Goal: Task Accomplishment & Management: Manage account settings

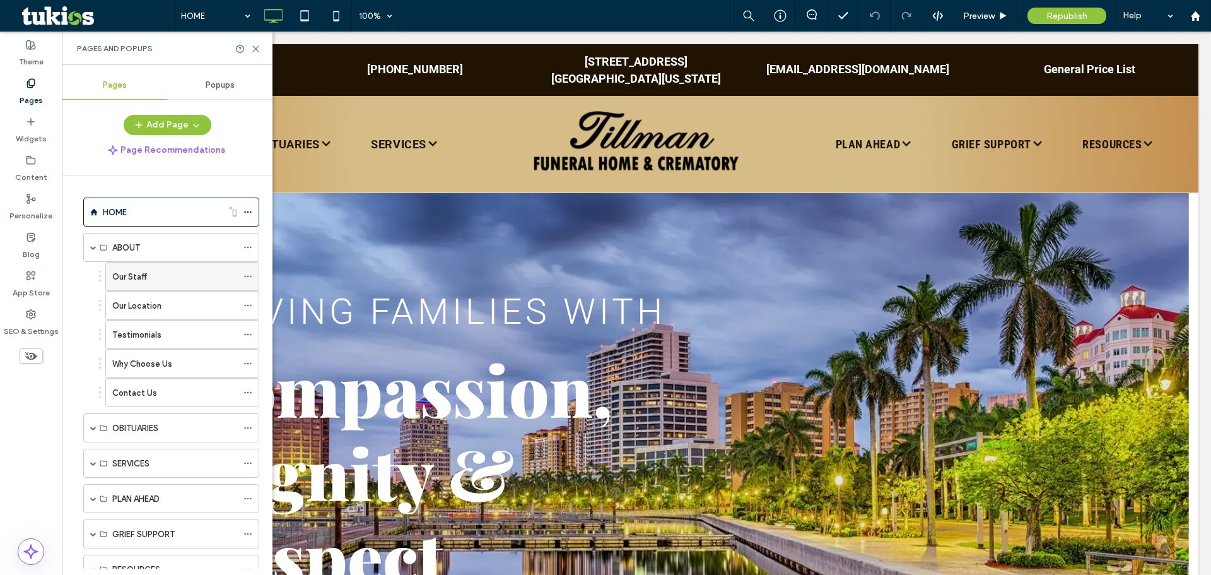
click at [177, 280] on div "Our Staff" at bounding box center [174, 276] width 125 height 13
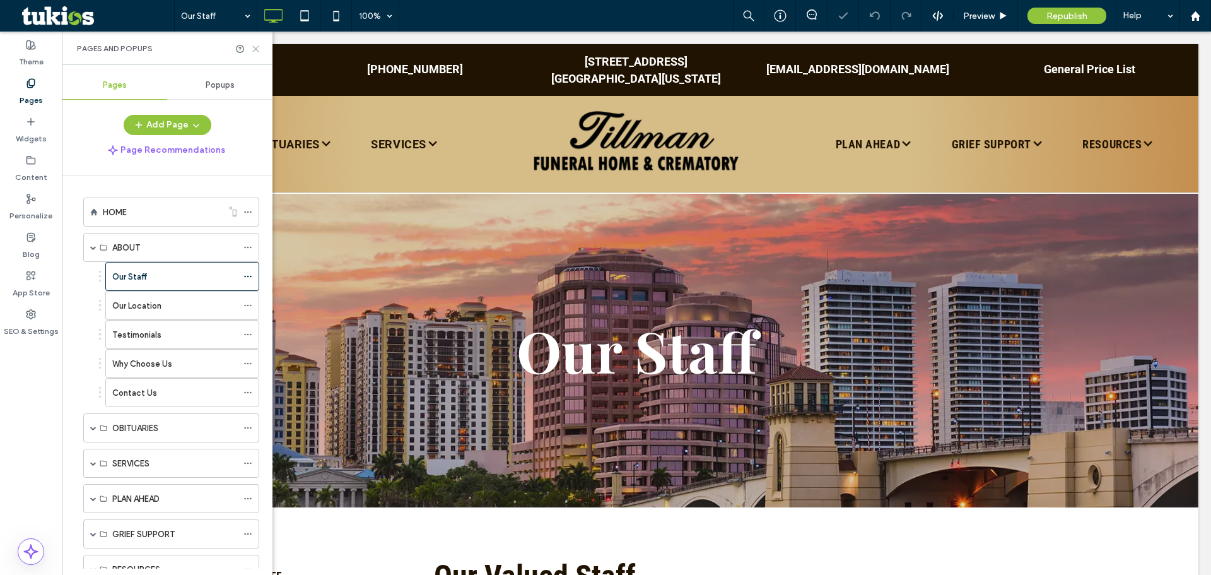
drag, startPoint x: 255, startPoint y: 47, endPoint x: 186, endPoint y: 15, distance: 76.2
click at [255, 47] on icon at bounding box center [255, 48] width 9 height 9
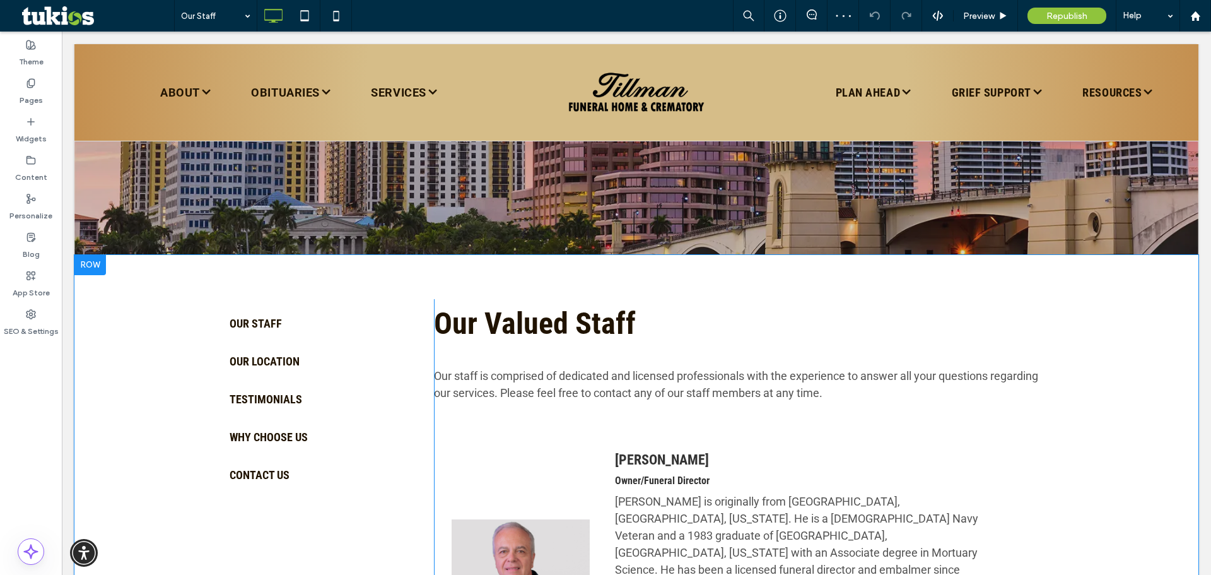
scroll to position [378, 0]
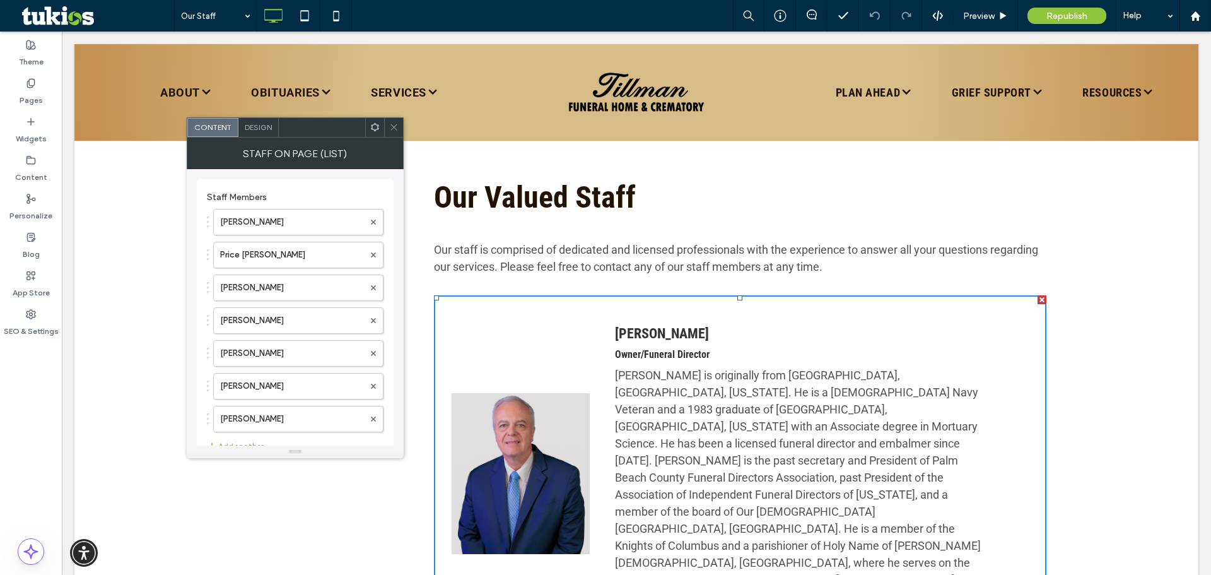
click at [478, 317] on div "[PERSON_NAME] Owner/Funeral Director [PERSON_NAME] is originally from [GEOGRAPH…" at bounding box center [740, 479] width 577 height 332
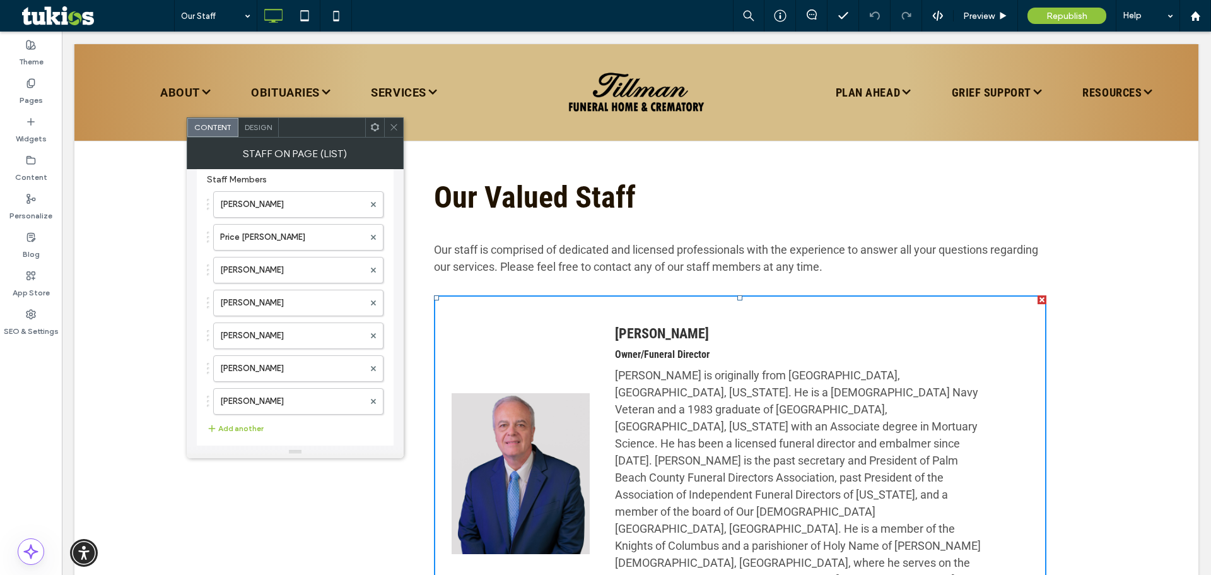
scroll to position [27, 0]
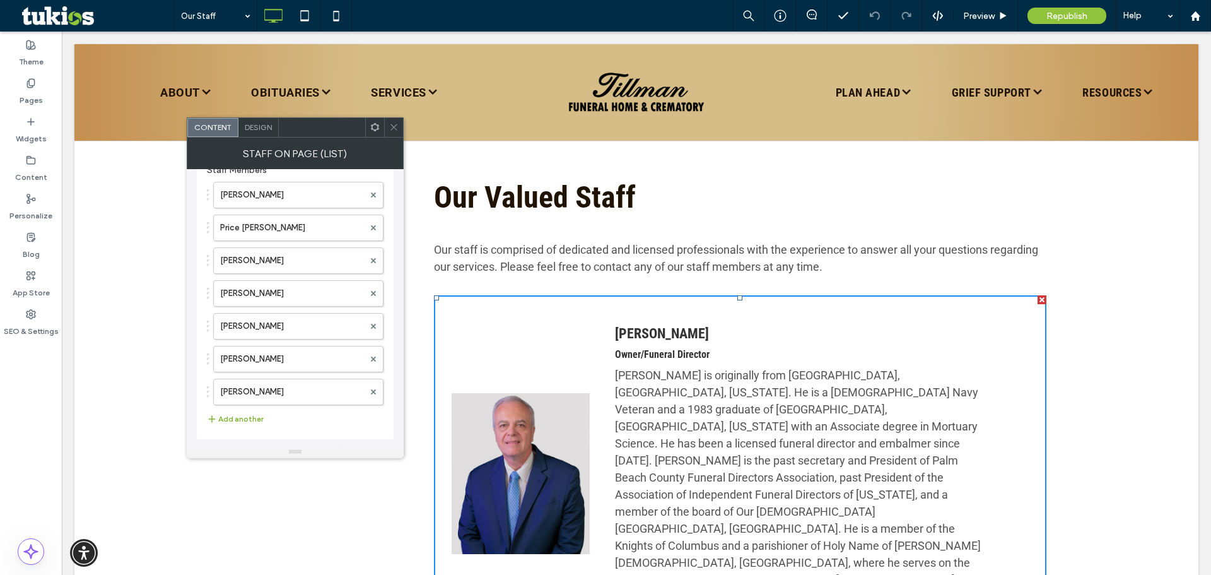
click at [242, 417] on button "Add another" at bounding box center [235, 418] width 57 height 15
click at [250, 418] on label at bounding box center [292, 421] width 144 height 13
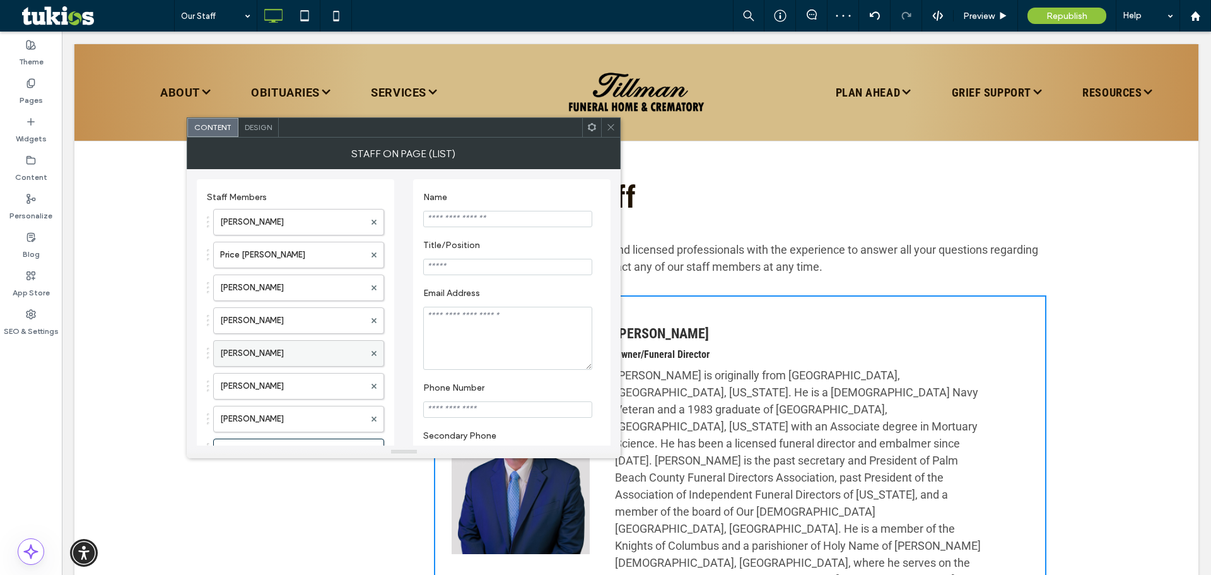
scroll to position [63, 0]
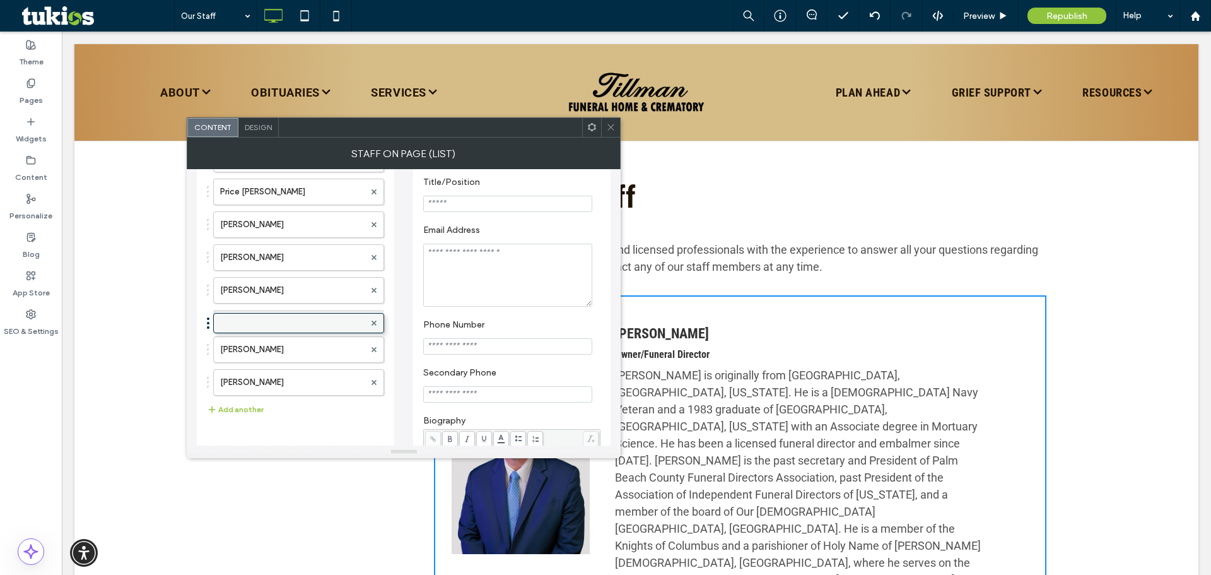
drag, startPoint x: 325, startPoint y: 386, endPoint x: 327, endPoint y: 317, distance: 68.8
drag, startPoint x: 327, startPoint y: 317, endPoint x: 315, endPoint y: 363, distance: 47.1
drag, startPoint x: 314, startPoint y: 386, endPoint x: 332, endPoint y: 335, distance: 54.3
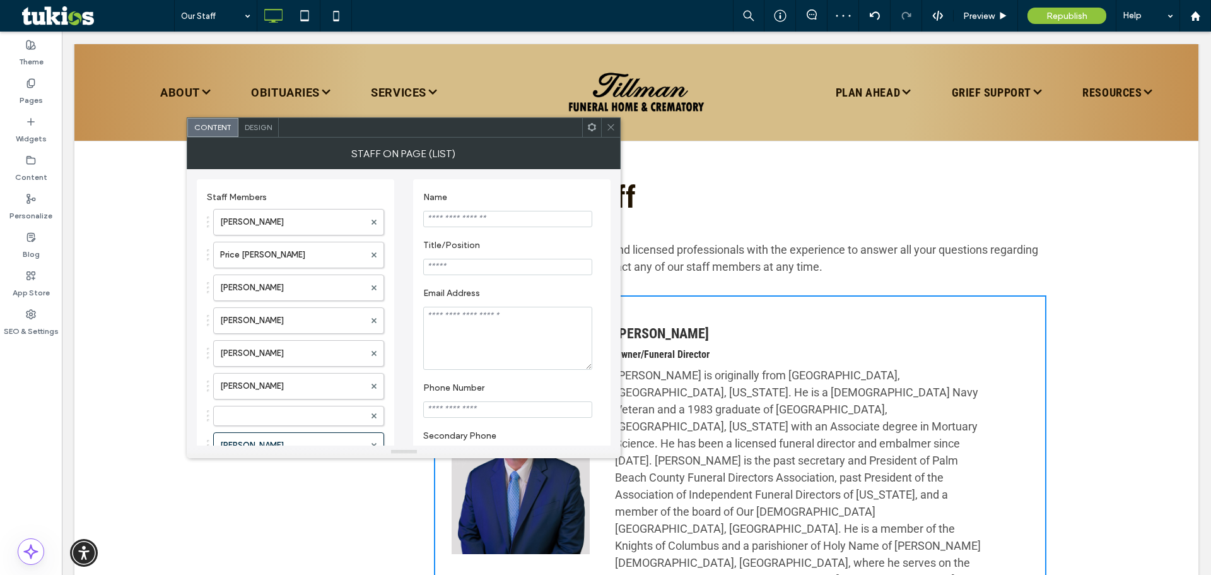
click at [488, 221] on input "Name" at bounding box center [507, 219] width 169 height 16
type input "**********"
click at [484, 272] on input "Title/Position" at bounding box center [507, 267] width 169 height 16
click at [466, 326] on textarea "Email Address" at bounding box center [507, 338] width 169 height 63
paste textarea "**********"
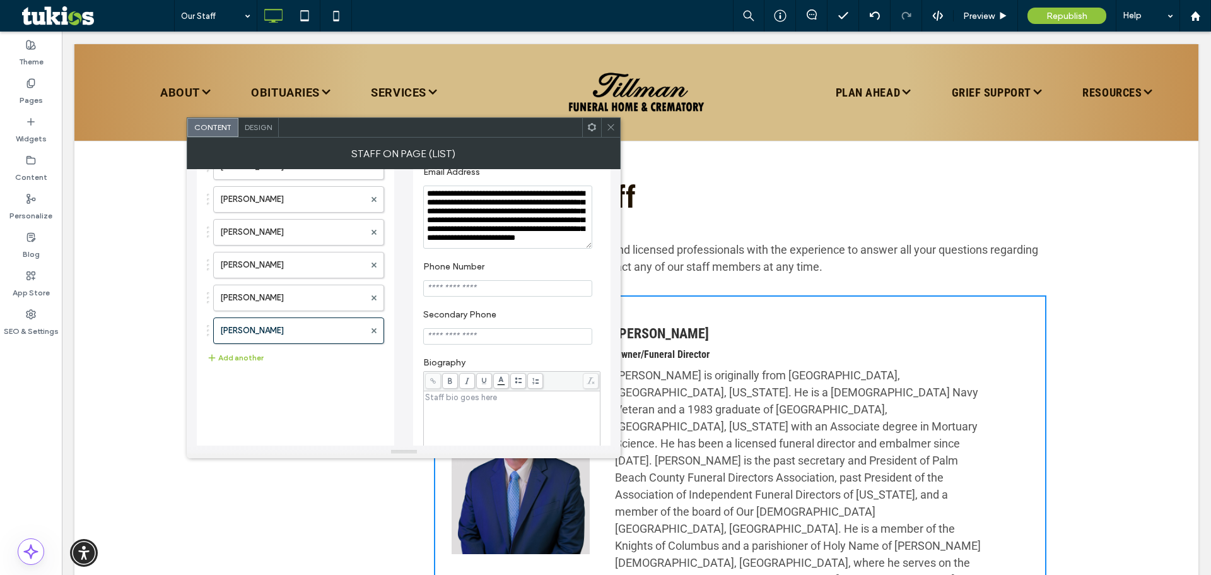
scroll to position [189, 0]
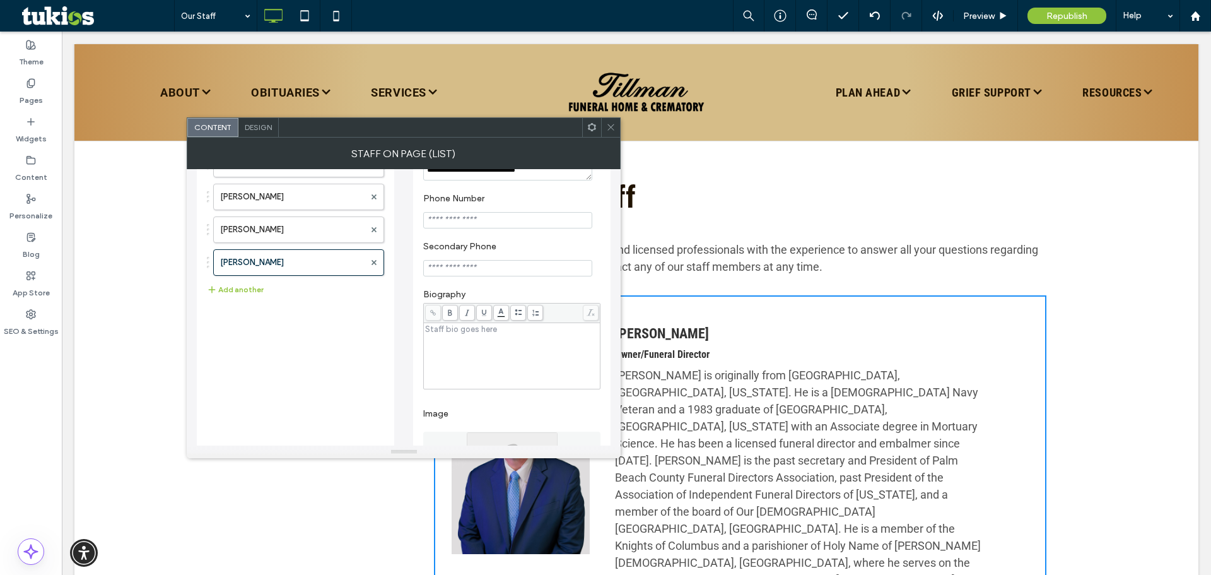
type textarea "**********"
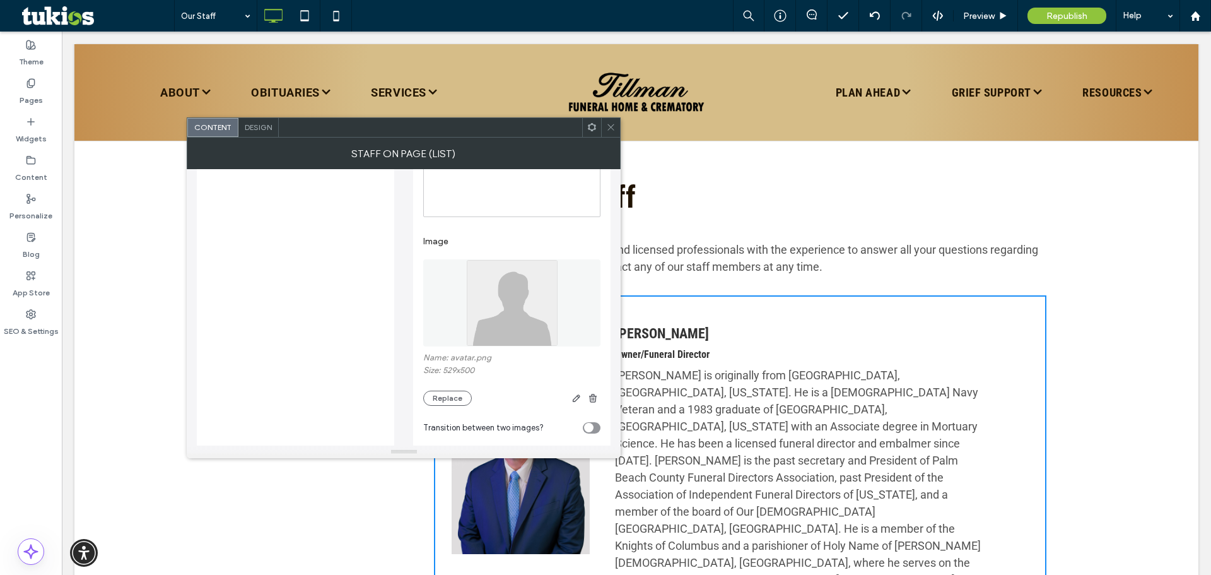
scroll to position [378, 0]
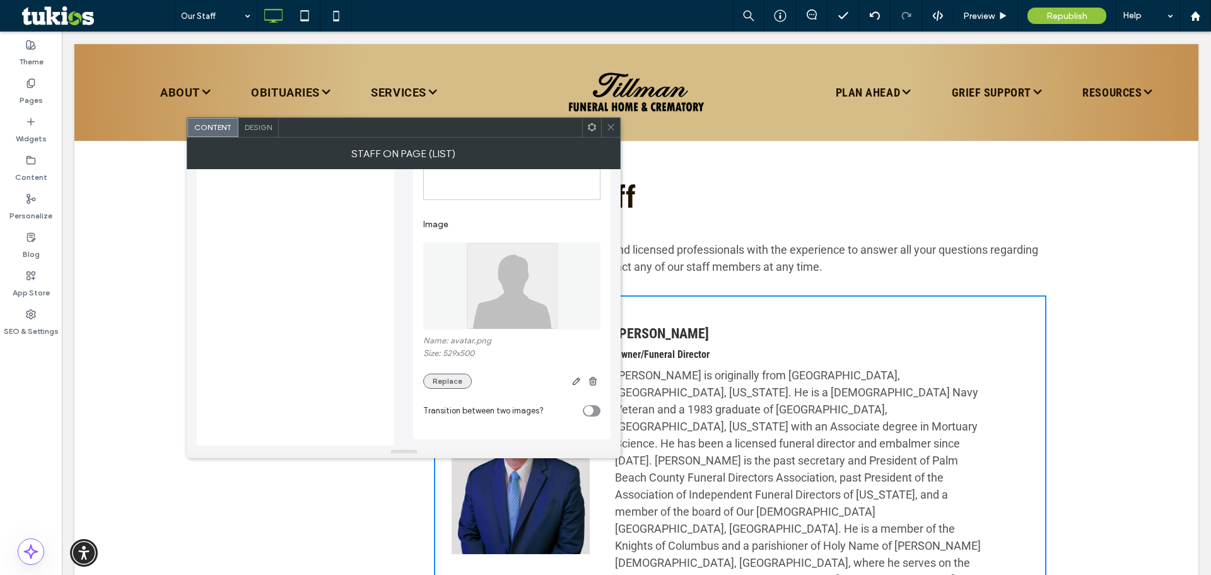
click at [455, 387] on button "Replace" at bounding box center [447, 380] width 49 height 15
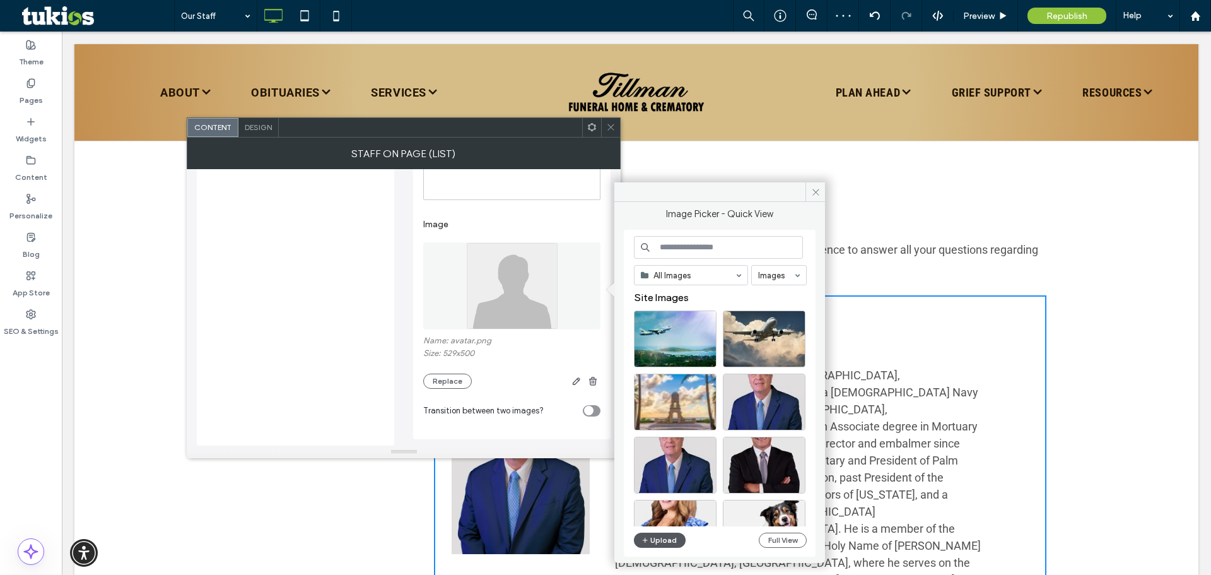
click at [643, 537] on icon "button" at bounding box center [646, 540] width 8 height 10
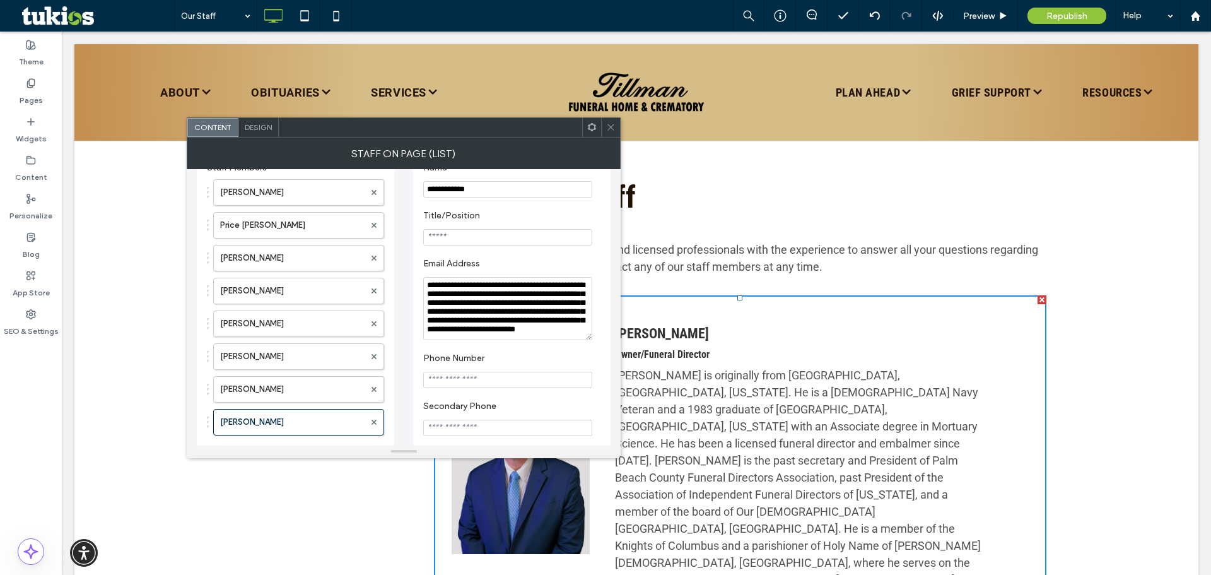
scroll to position [0, 0]
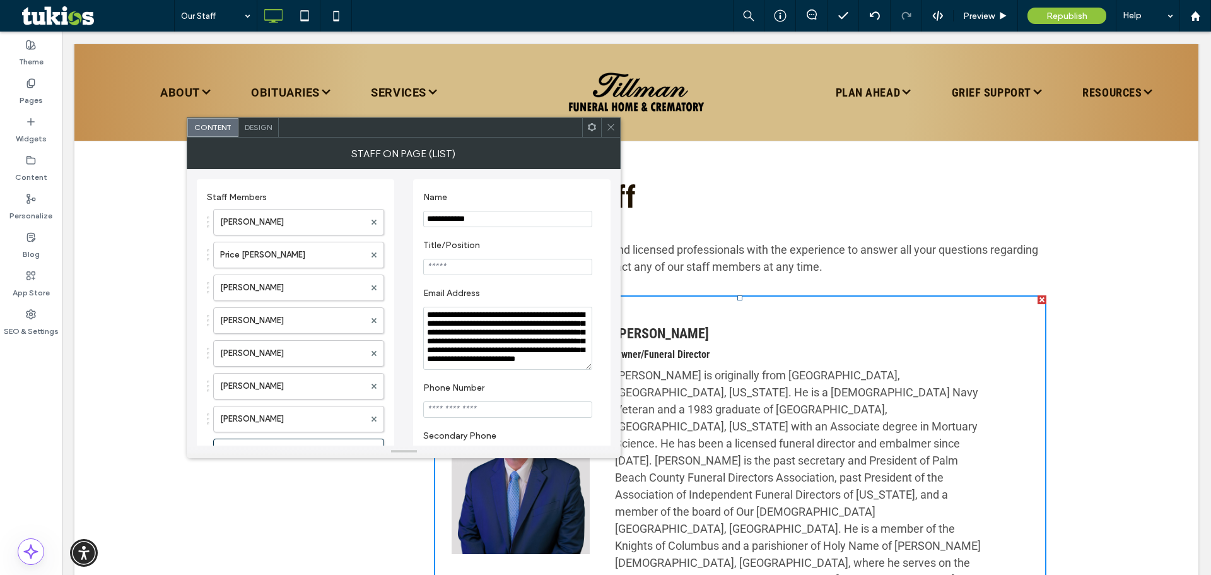
click at [500, 262] on input "Title/Position" at bounding box center [507, 267] width 169 height 16
type input "**********"
click at [613, 132] on span at bounding box center [610, 127] width 9 height 19
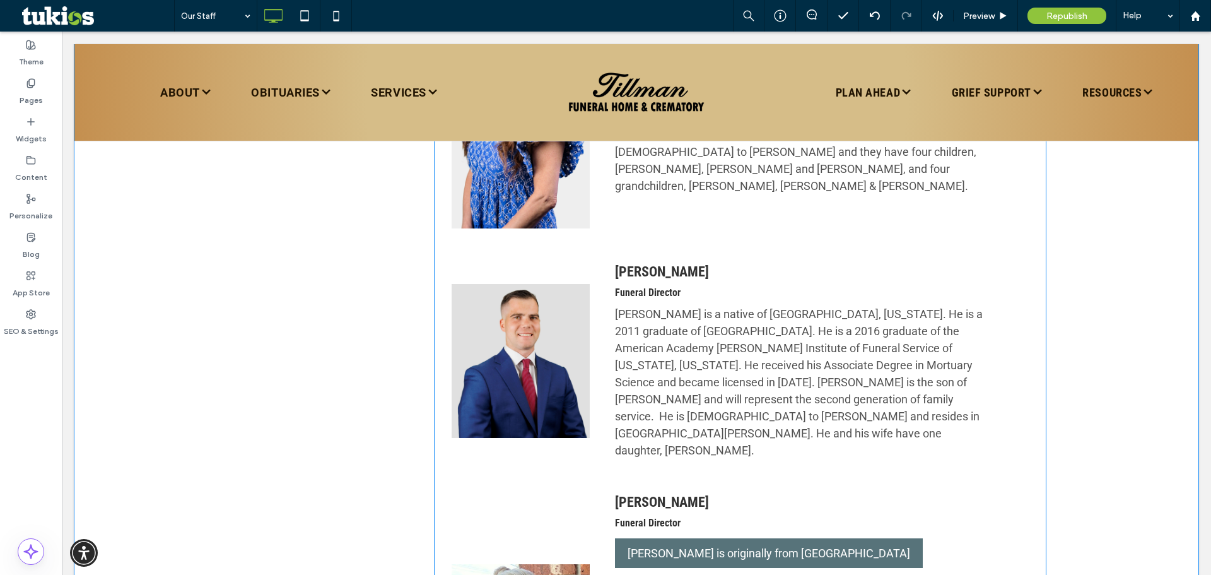
scroll to position [1766, 0]
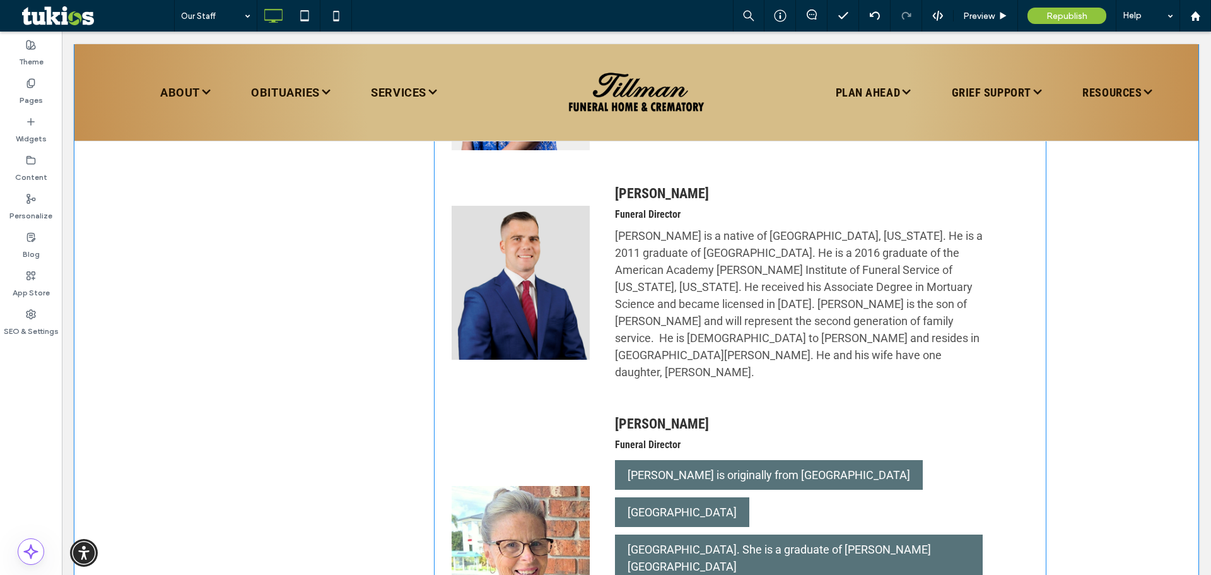
click at [929, 457] on div "[PERSON_NAME] is originally from [GEOGRAPHIC_DATA] [GEOGRAPHIC_DATA] [GEOGRAPHI…" at bounding box center [799, 575] width 368 height 236
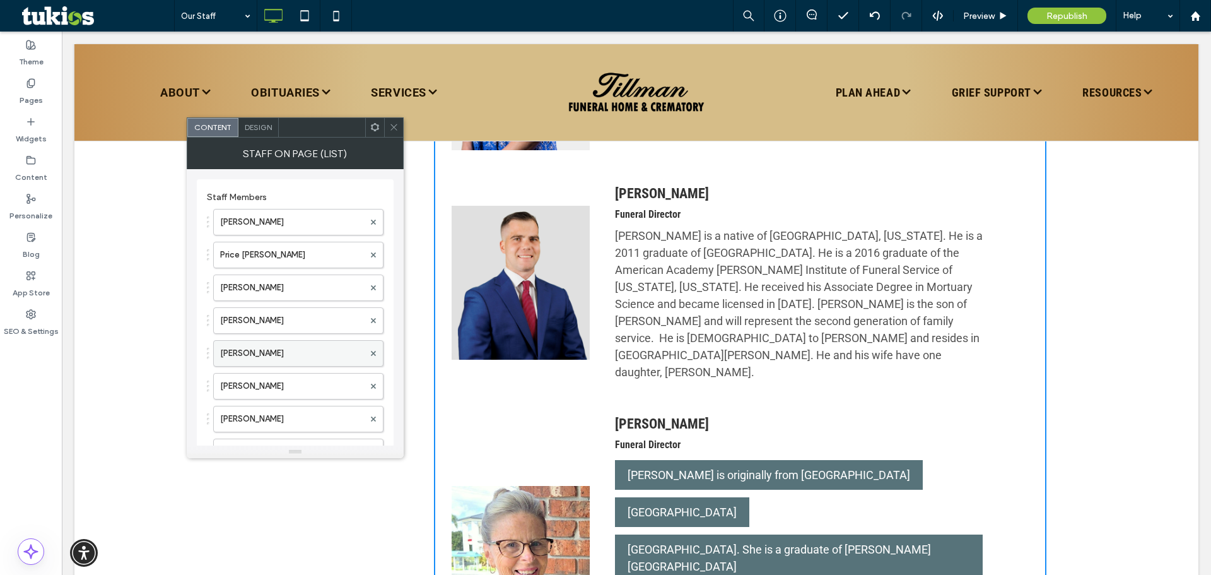
scroll to position [60, 0]
click at [303, 360] on label "[PERSON_NAME]" at bounding box center [292, 358] width 144 height 25
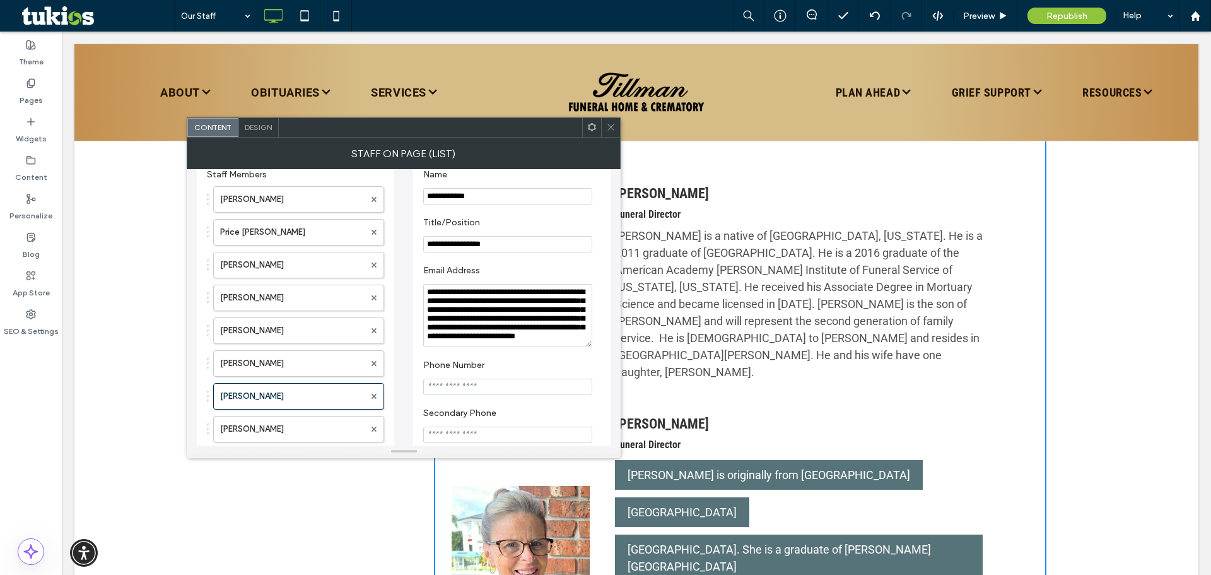
scroll to position [63, 0]
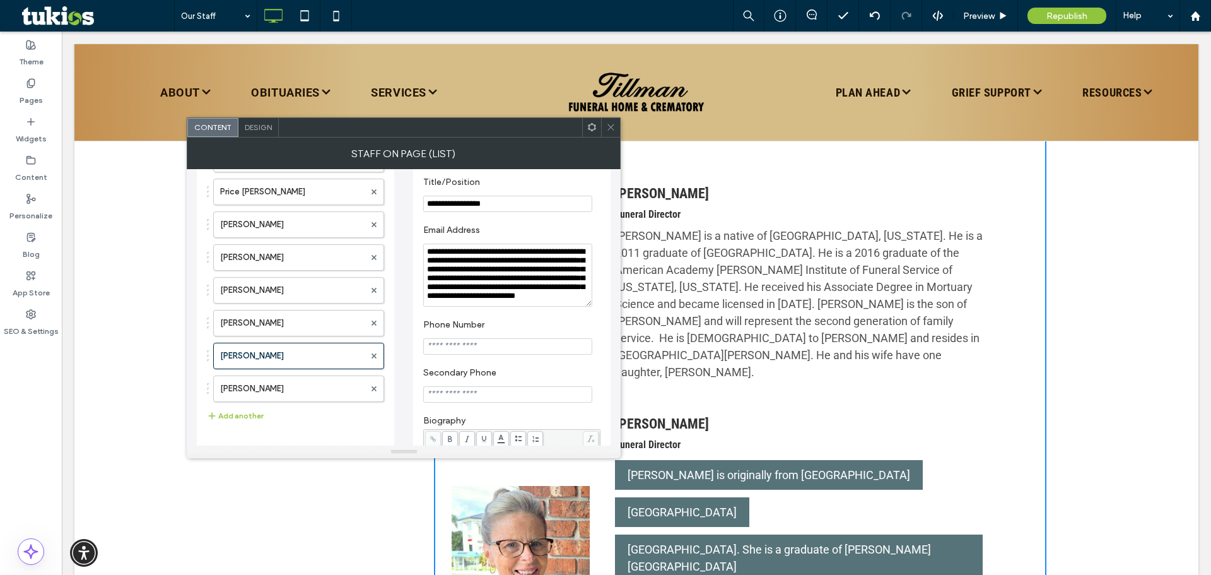
click at [525, 284] on textarea "**********" at bounding box center [507, 274] width 169 height 63
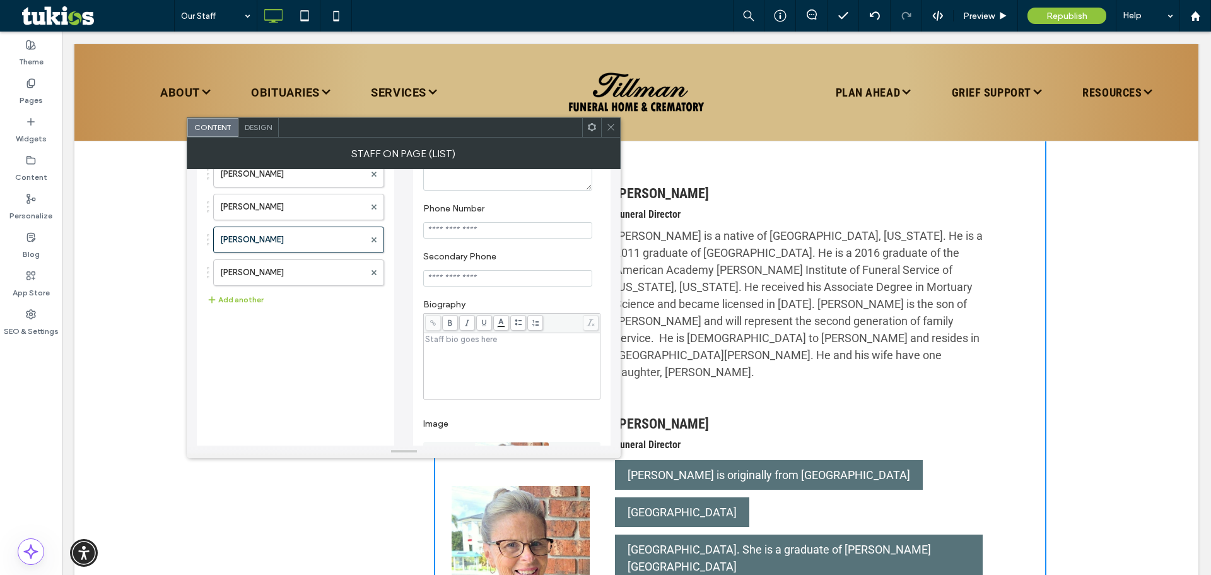
scroll to position [189, 0]
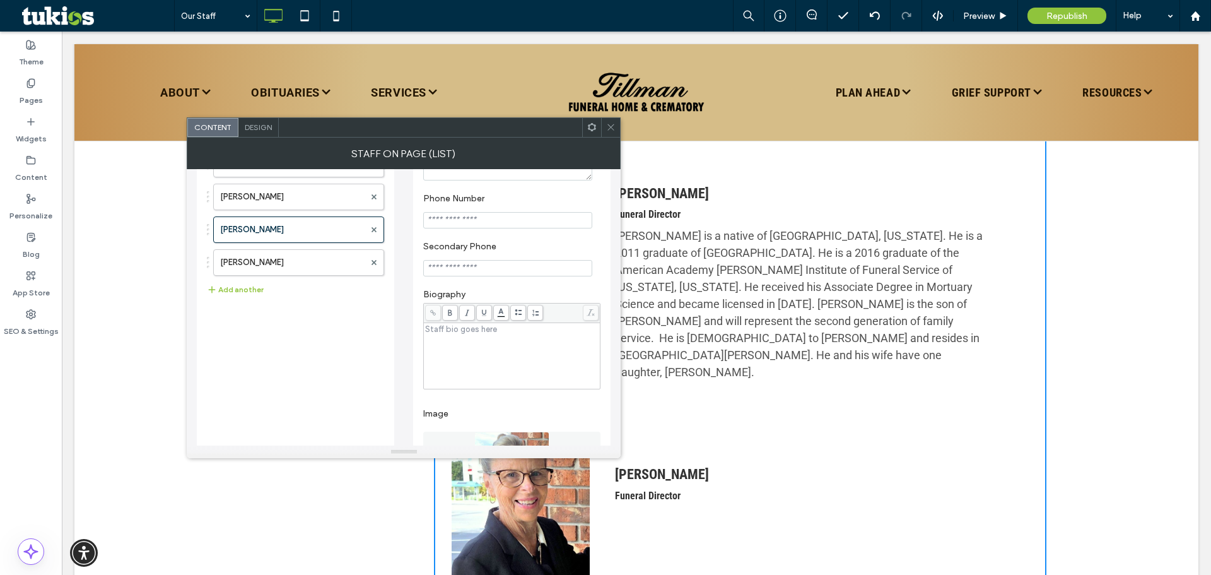
click at [503, 358] on div "Rich Text Editor" at bounding box center [512, 355] width 173 height 63
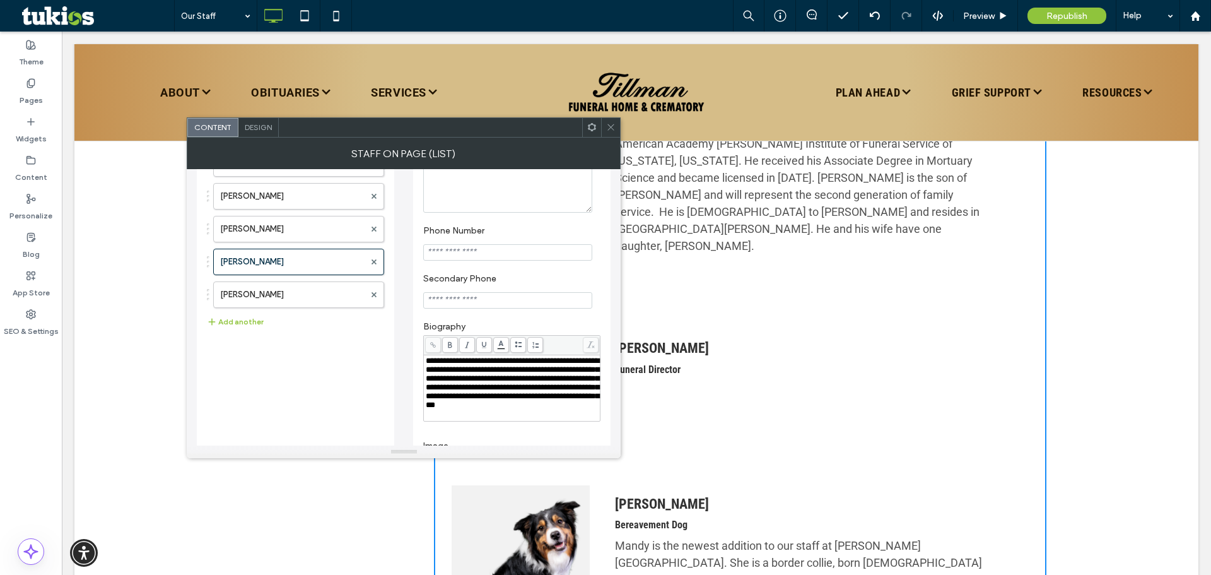
scroll to position [132, 0]
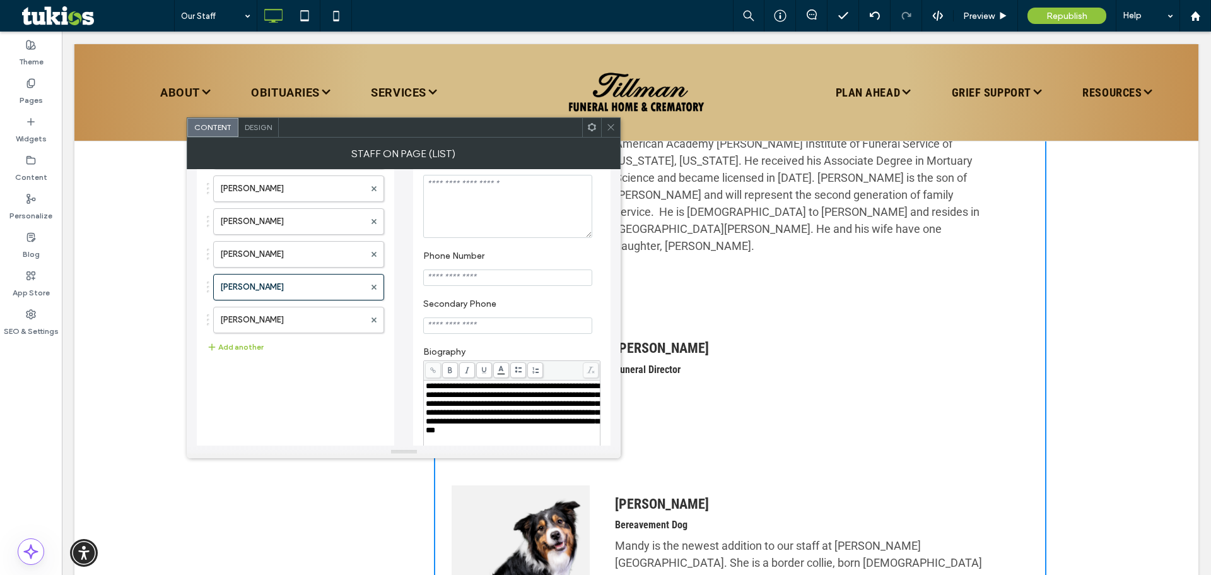
click at [606, 138] on div "Staff on Page (List)" at bounding box center [404, 154] width 434 height 32
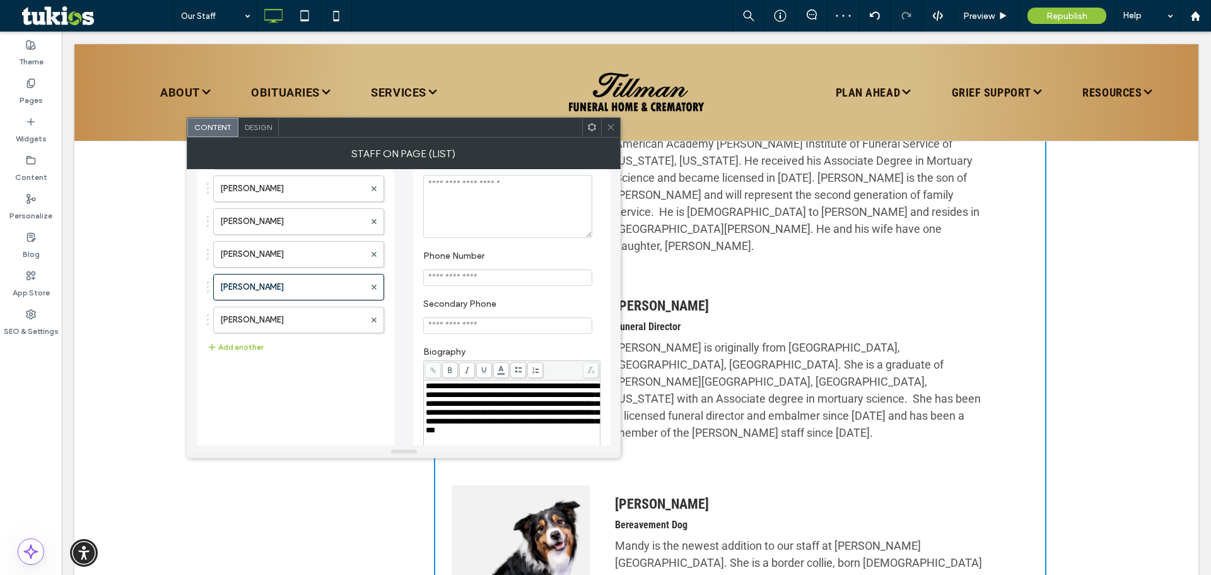
click at [609, 131] on icon at bounding box center [610, 126] width 9 height 9
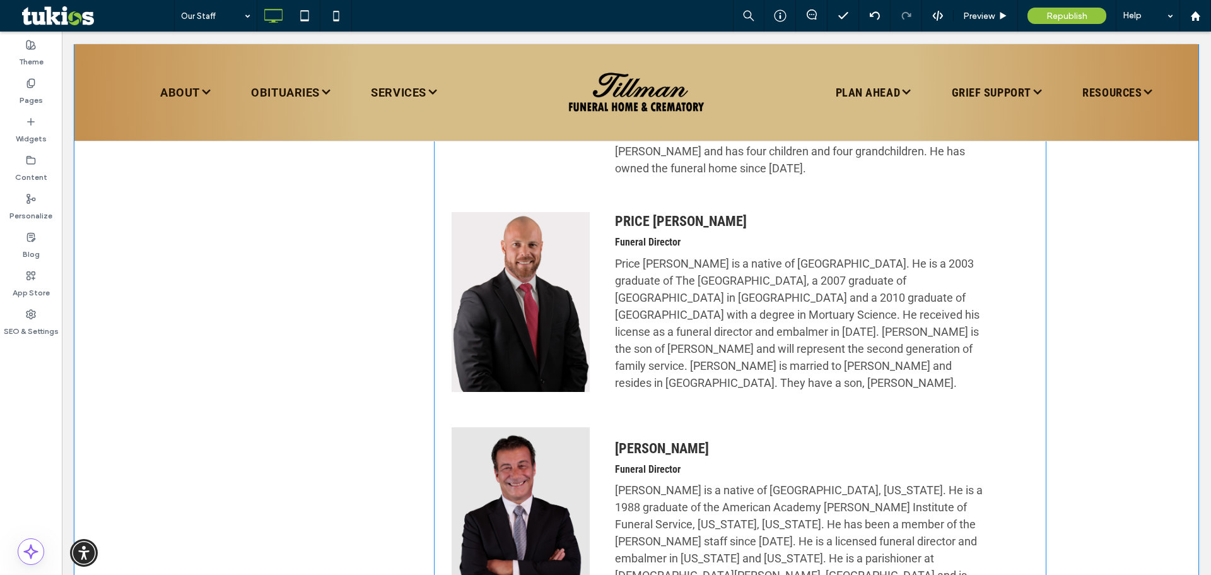
scroll to position [946, 0]
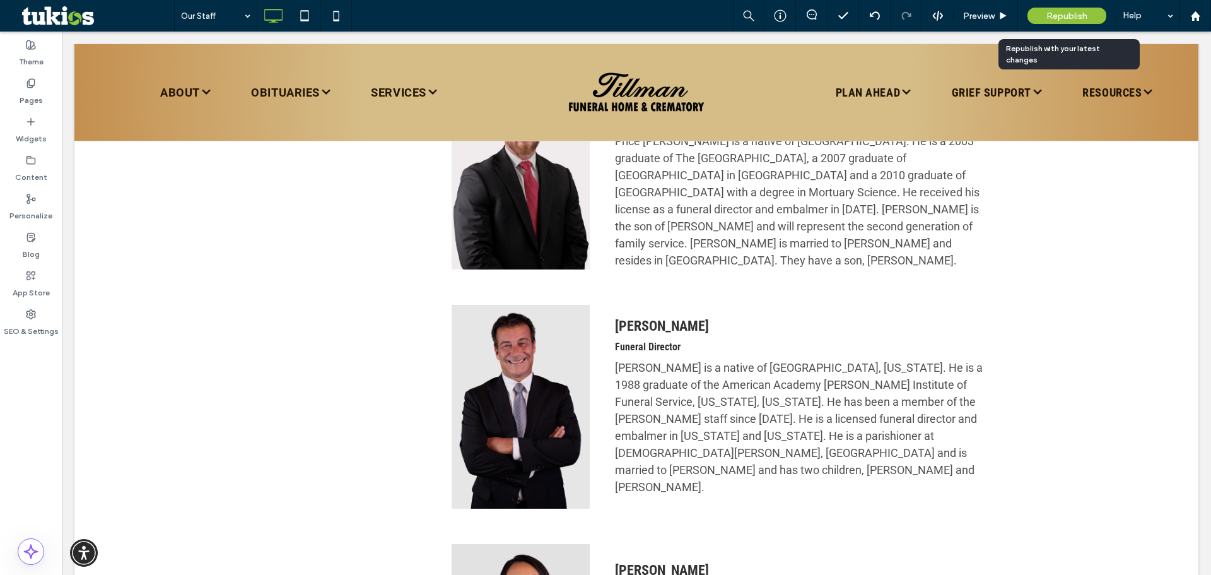
click at [1072, 13] on span "Republish" at bounding box center [1067, 16] width 41 height 11
